Goal: Information Seeking & Learning: Learn about a topic

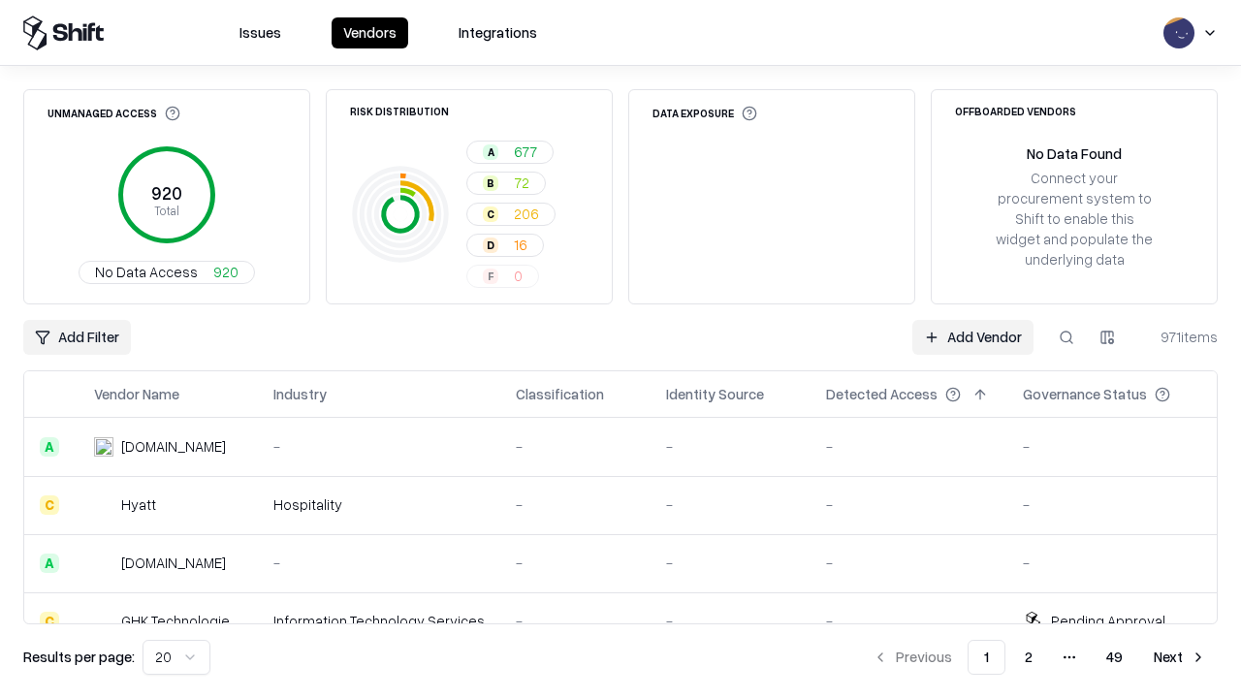
click at [620, 349] on div "Add Filter Add Vendor 971 items" at bounding box center [620, 337] width 1194 height 35
click at [77, 337] on html "Issues Vendors Integrations Unmanaged Access 920 Total No Data Access 920 Risk …" at bounding box center [620, 349] width 1241 height 698
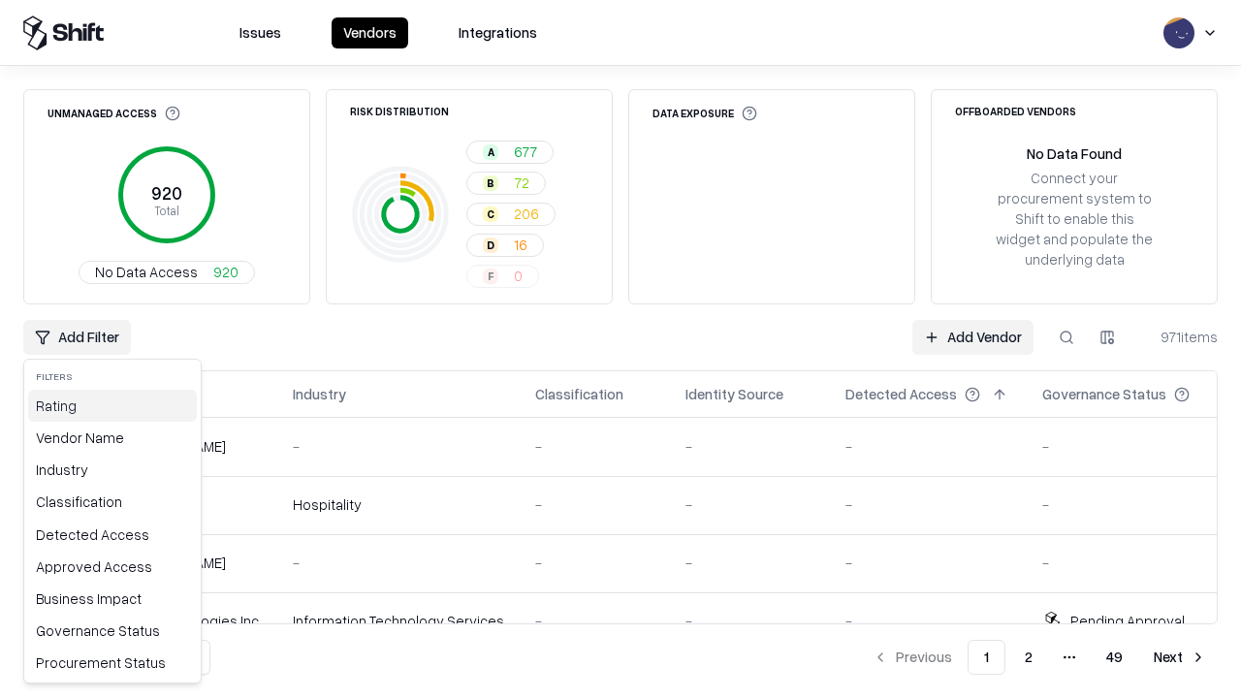
click at [112, 405] on div "Rating" at bounding box center [112, 406] width 169 height 32
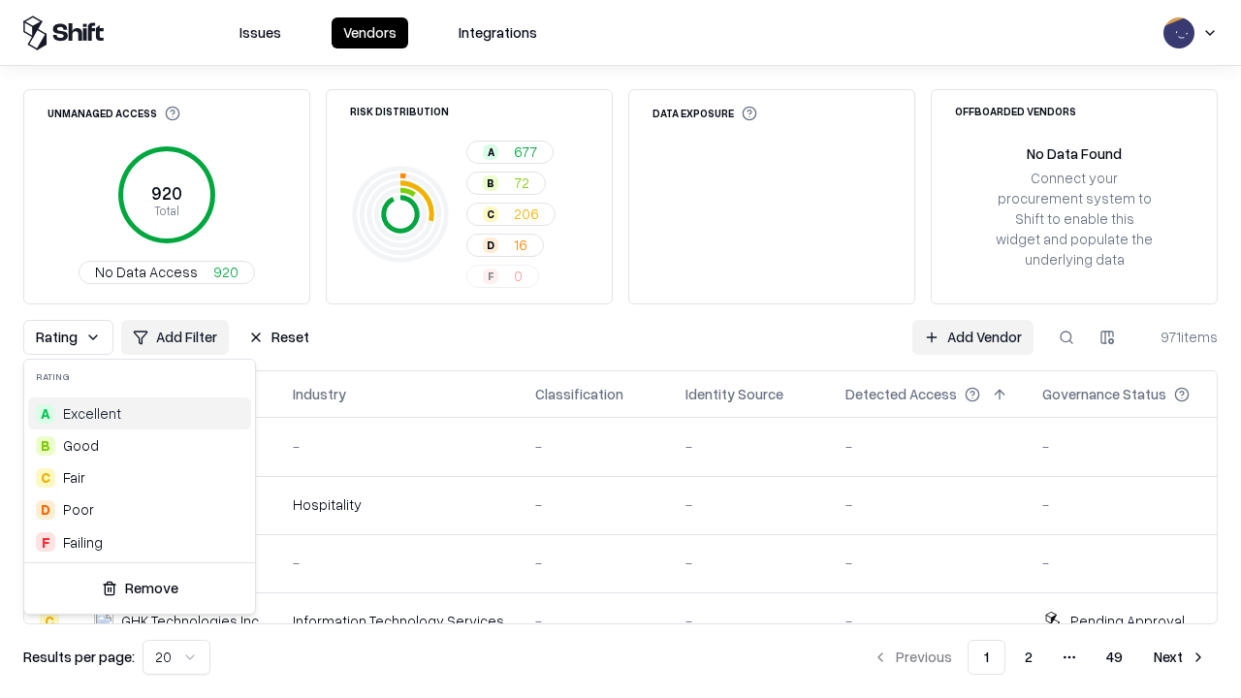
click at [620, 349] on html "Issues Vendors Integrations Unmanaged Access 920 Total No Data Access 920 Risk …" at bounding box center [620, 349] width 1241 height 698
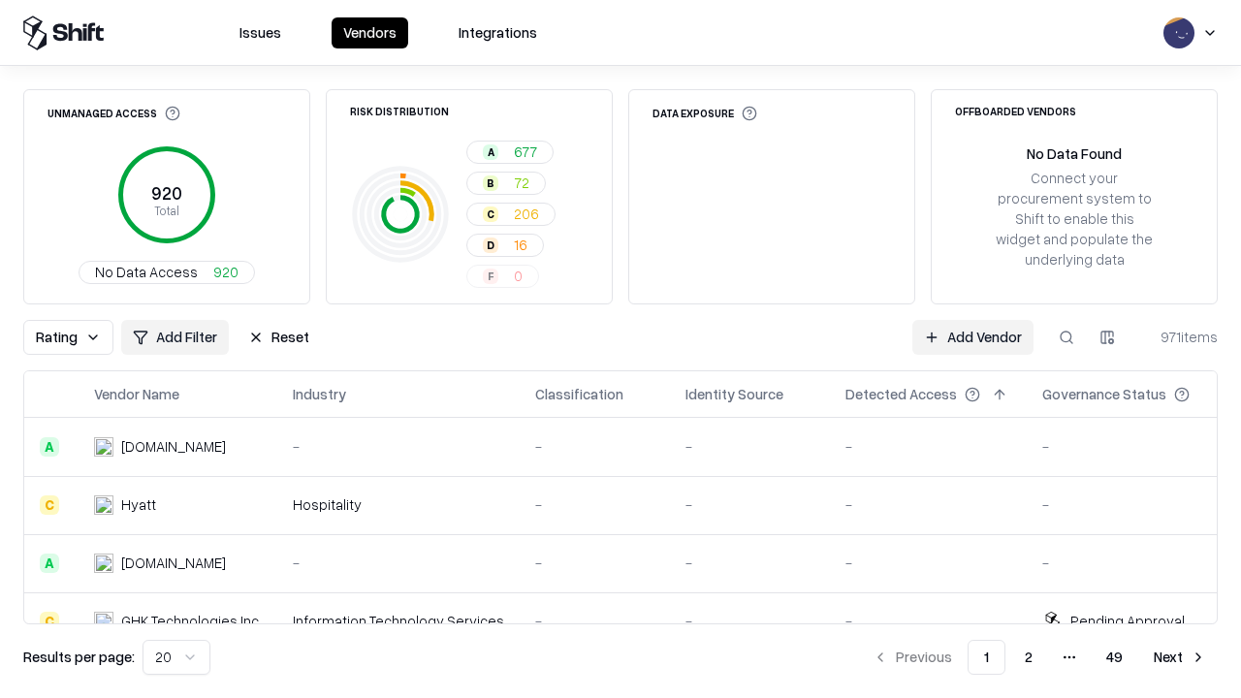
click at [620, 349] on div "Rating Add Filter Reset Add Vendor 971 items" at bounding box center [620, 337] width 1194 height 35
click at [278, 337] on button "Reset" at bounding box center [279, 337] width 84 height 35
click at [620, 349] on div "Add Filter Add Vendor 971 items" at bounding box center [620, 337] width 1194 height 35
click at [77, 337] on html "Issues Vendors Integrations Unmanaged Access 920 Total No Data Access 920 Risk …" at bounding box center [620, 349] width 1241 height 698
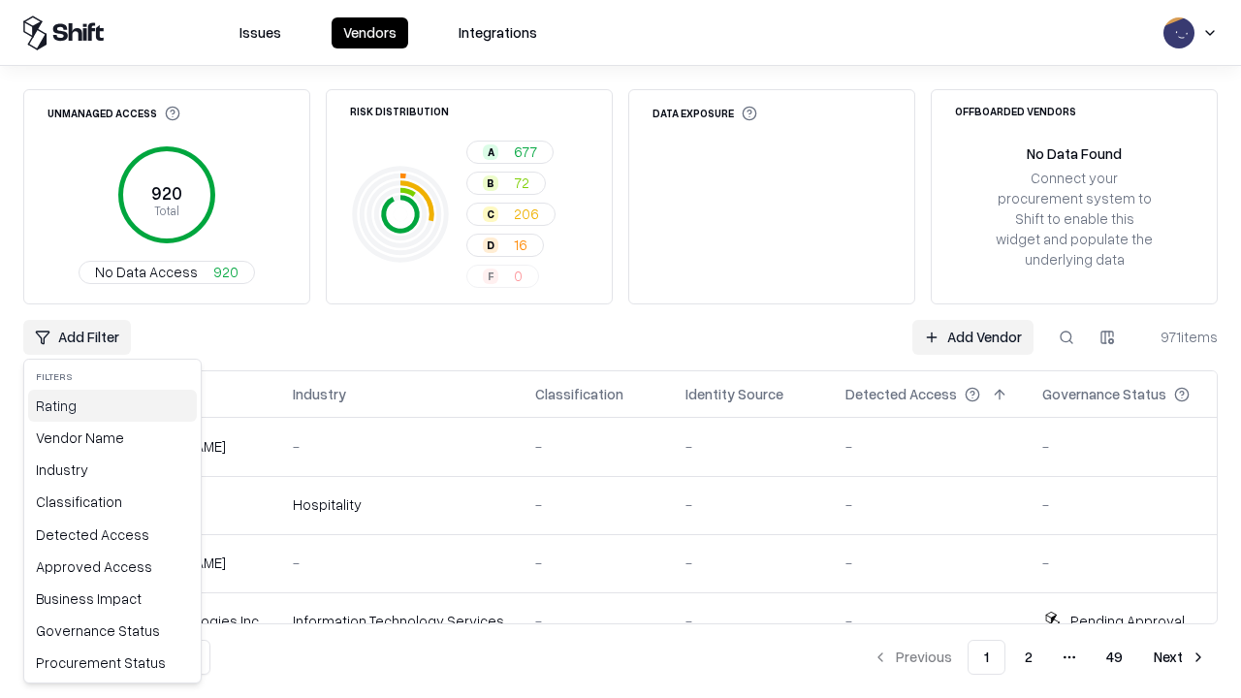
click at [112, 405] on div "Rating" at bounding box center [112, 406] width 169 height 32
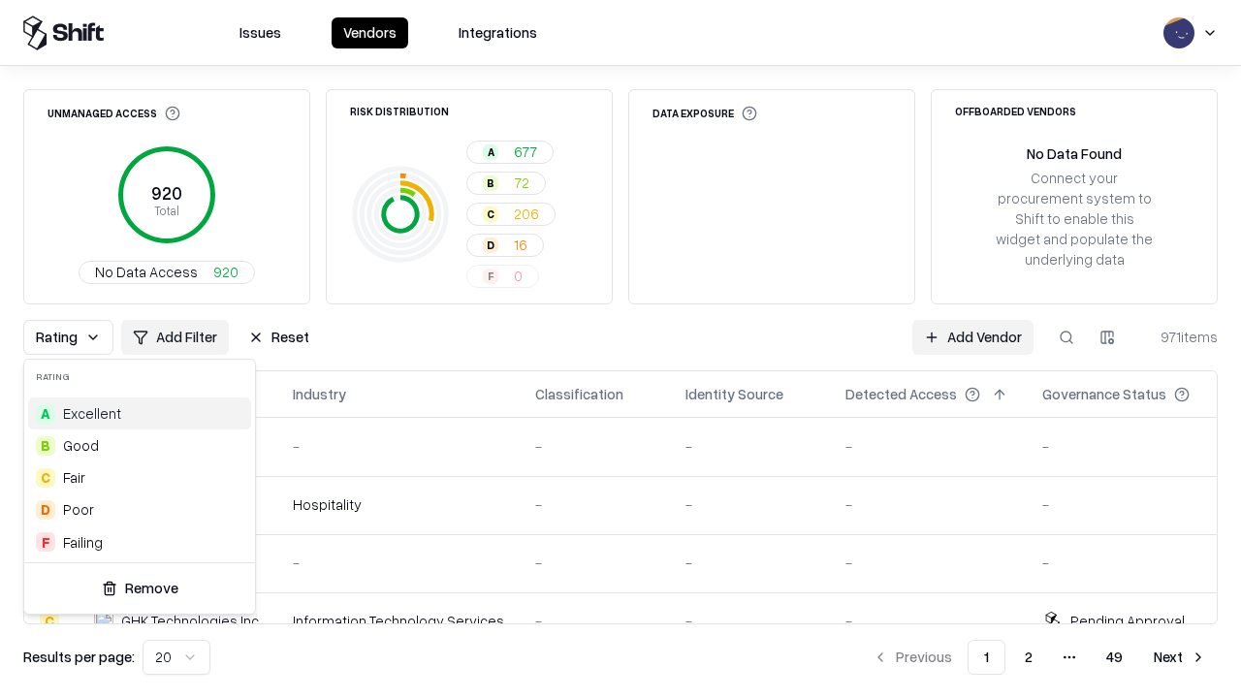
click at [140, 445] on div "B Good" at bounding box center [139, 445] width 223 height 32
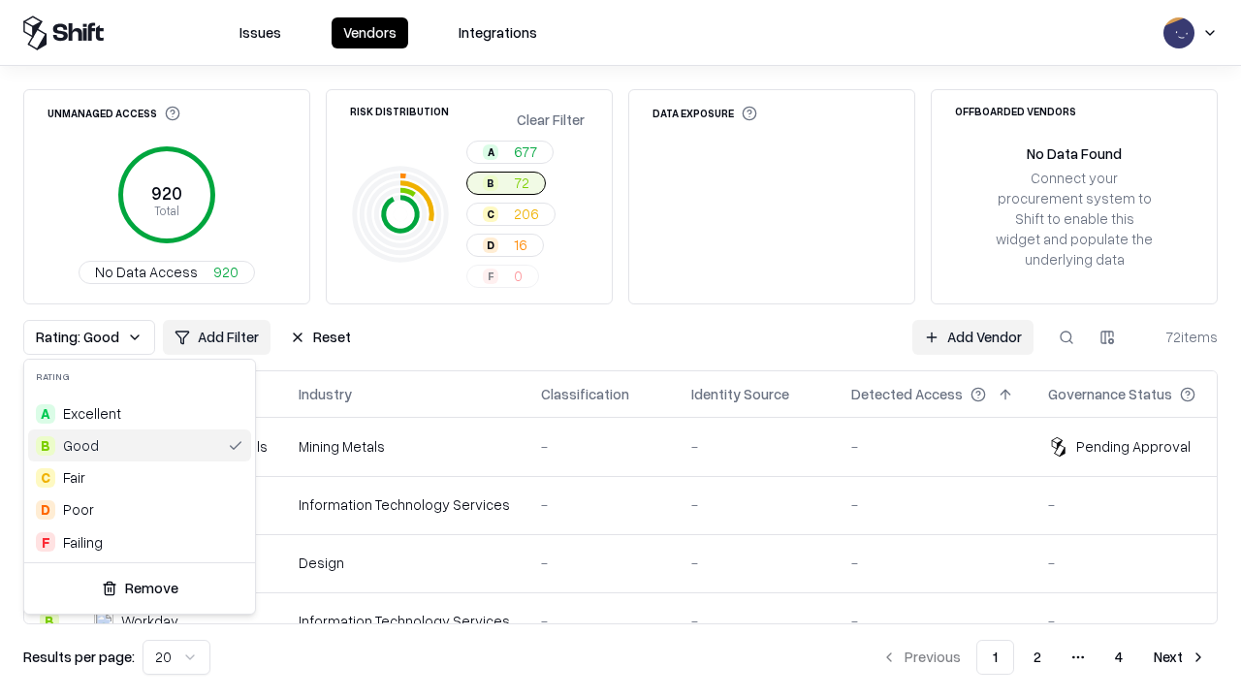
click at [620, 349] on html "Issues Vendors Integrations Unmanaged Access 920 Total No Data Access 920 Risk …" at bounding box center [620, 349] width 1241 height 698
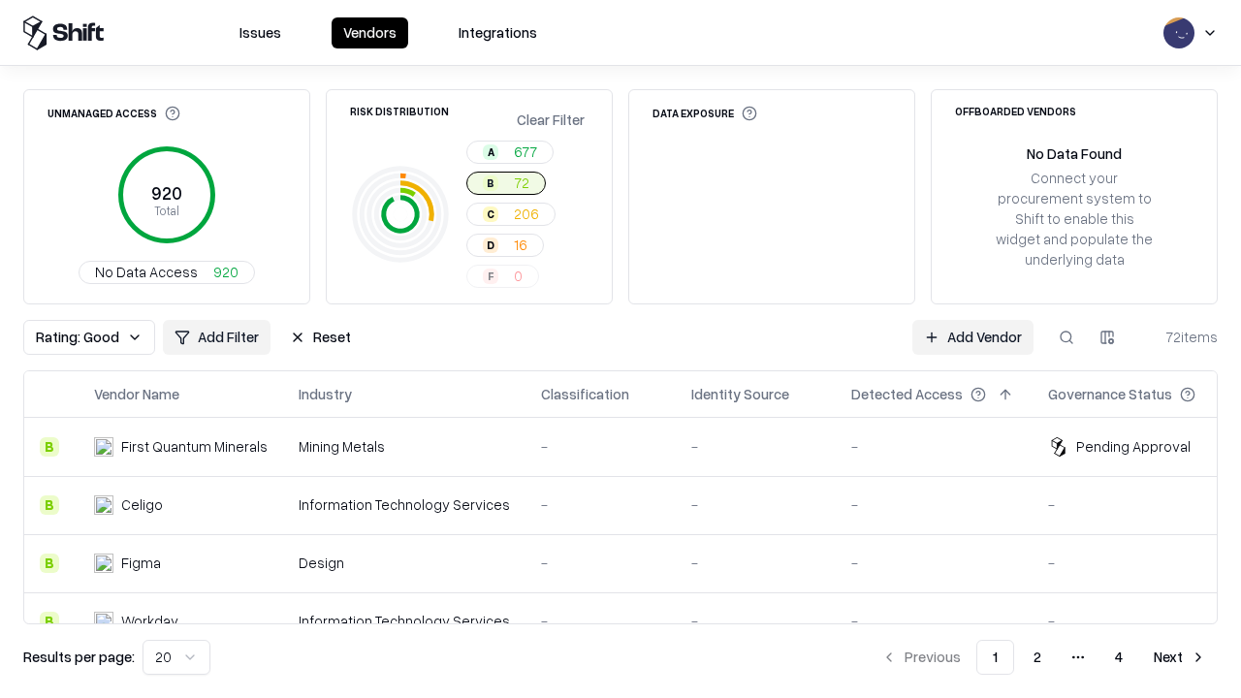
click at [620, 349] on div "Rating: Good Add Filter Reset Add Vendor 72 items" at bounding box center [620, 337] width 1194 height 35
click at [320, 337] on button "Reset" at bounding box center [320, 337] width 84 height 35
click at [620, 349] on div "Add Filter Add Vendor 72 items" at bounding box center [620, 337] width 1194 height 35
click at [77, 337] on html "Issues Vendors Integrations Unmanaged Access 920 Total No Data Access 920 Risk …" at bounding box center [620, 349] width 1241 height 698
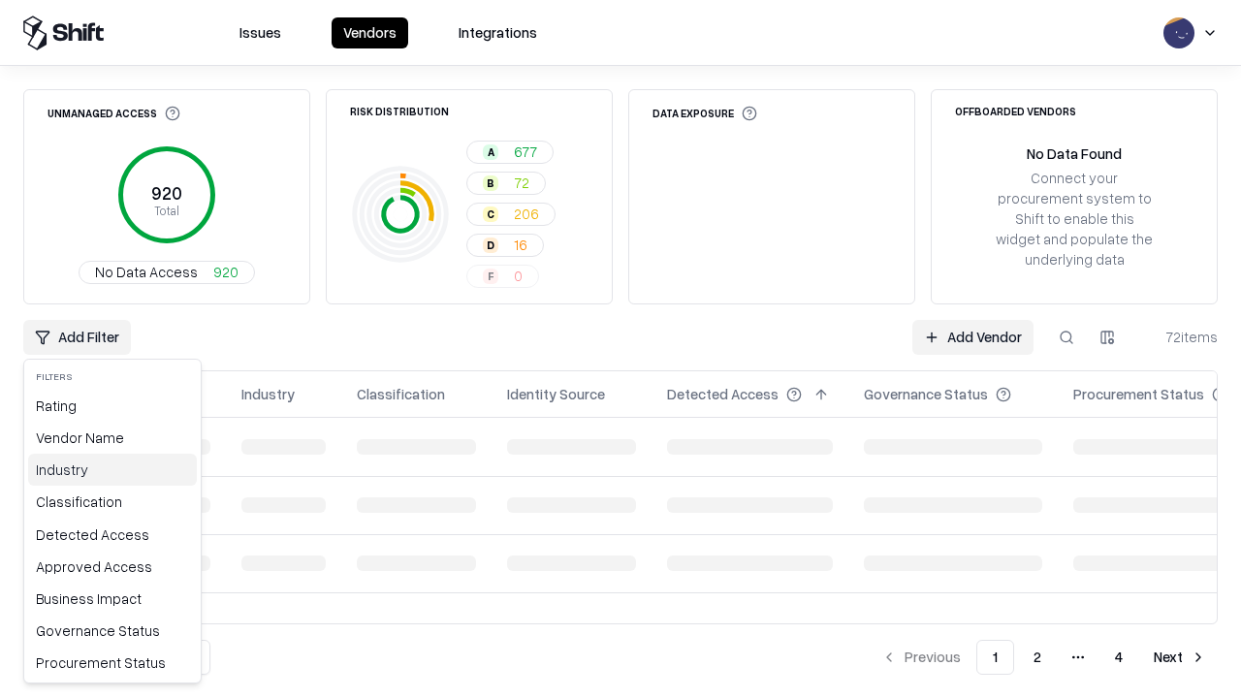
click at [112, 469] on div "Industry" at bounding box center [112, 470] width 169 height 32
